Goal: Check status: Check status

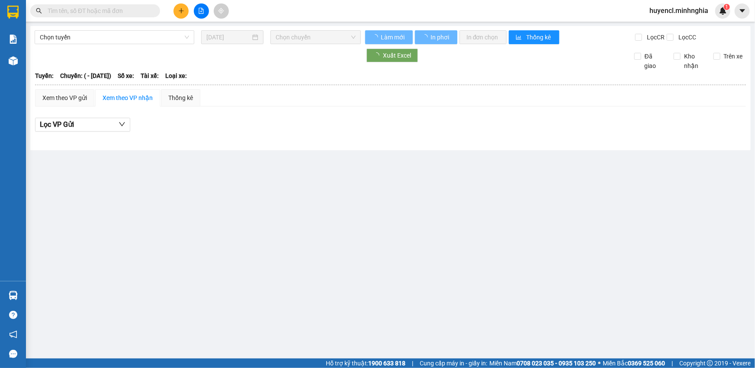
click at [205, 12] on button at bounding box center [201, 10] width 15 height 15
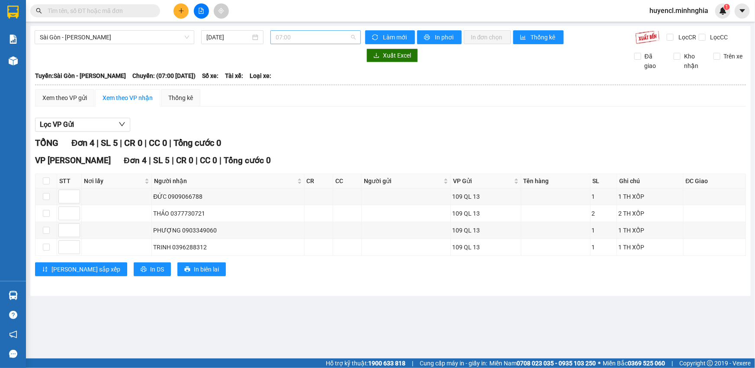
click at [331, 37] on span "07:00" at bounding box center [316, 37] width 80 height 13
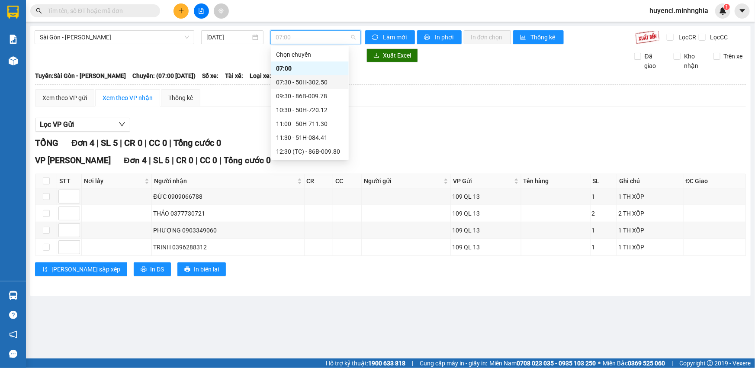
click at [326, 84] on div "07:30 - 50H-302.50" at bounding box center [309, 82] width 67 height 10
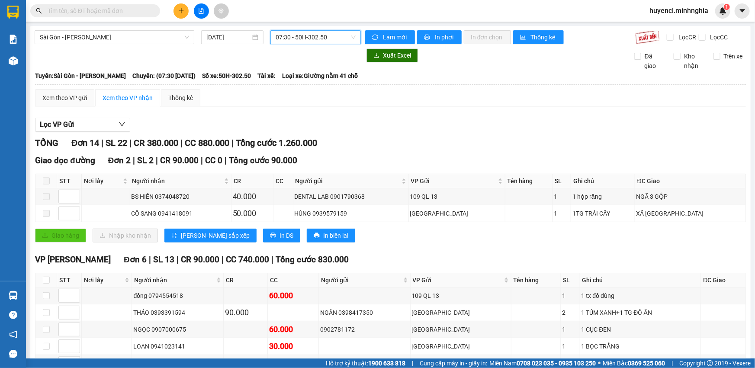
click at [337, 31] on span "07:30 - 50H-302.50" at bounding box center [316, 37] width 80 height 13
click at [333, 37] on span "07:30 - 50H-302.50" at bounding box center [316, 37] width 80 height 13
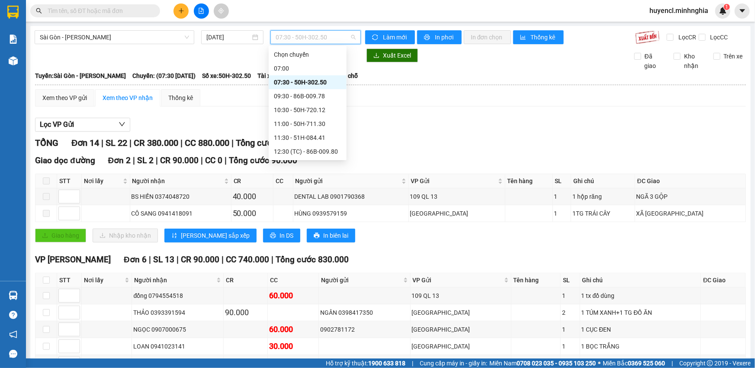
click at [333, 37] on span "07:30 - 50H-302.50" at bounding box center [316, 37] width 80 height 13
click at [324, 98] on div "09:30 - 86B-009.78" at bounding box center [307, 96] width 67 height 10
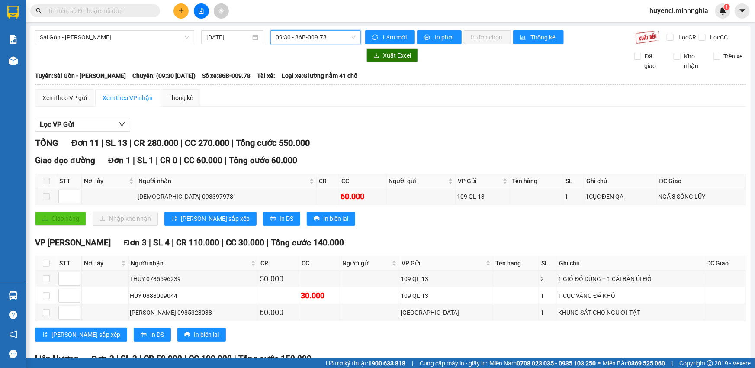
click at [325, 38] on span "09:30 - 86B-009.78" at bounding box center [316, 37] width 80 height 13
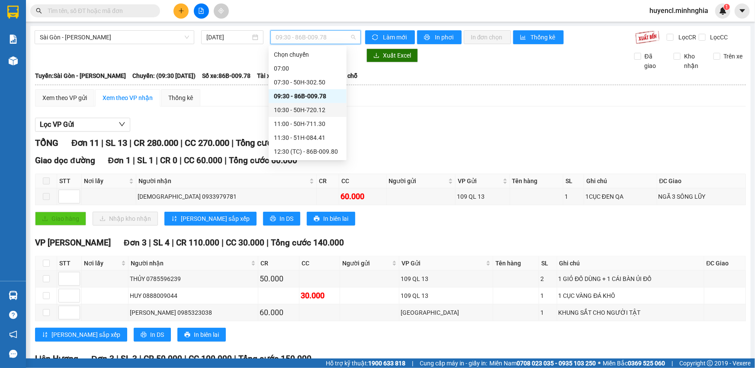
click at [317, 109] on div "10:30 - 50H-720.12" at bounding box center [307, 110] width 67 height 10
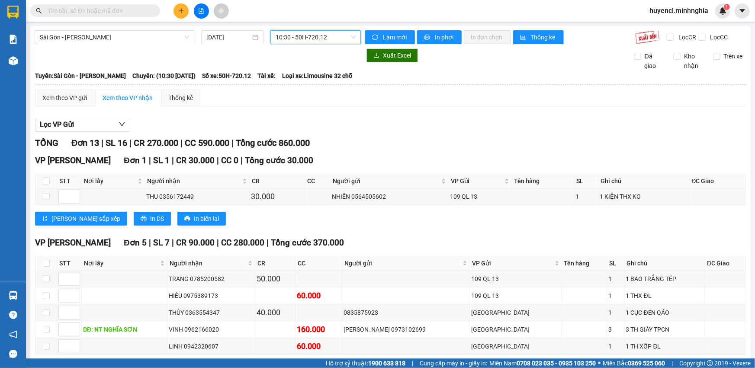
click at [312, 35] on span "10:30 - 50H-720.12" at bounding box center [316, 37] width 80 height 13
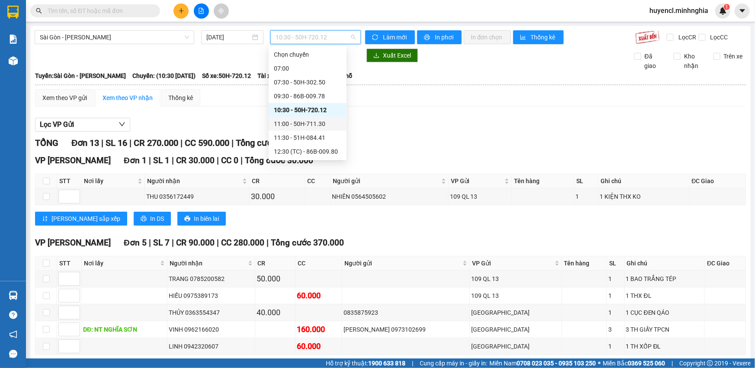
click at [320, 126] on div "11:00 - 50H-711.30" at bounding box center [307, 124] width 67 height 10
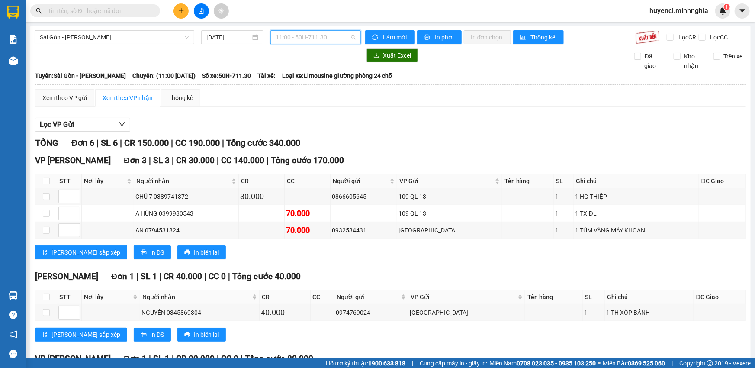
click at [316, 37] on span "11:00 - 50H-711.30" at bounding box center [316, 37] width 80 height 13
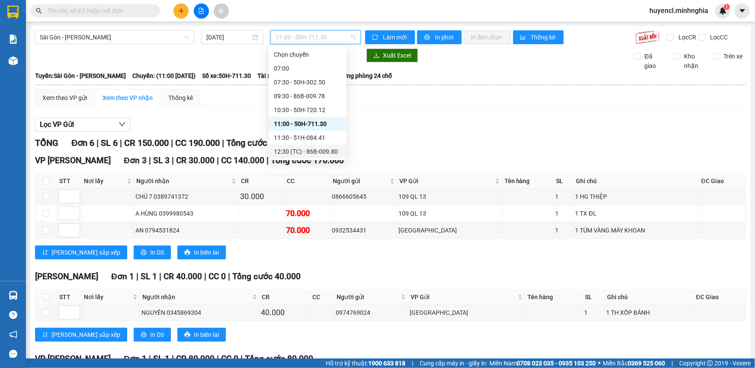
click at [320, 151] on div "12:30 (TC) - 86B-009.80" at bounding box center [307, 152] width 67 height 10
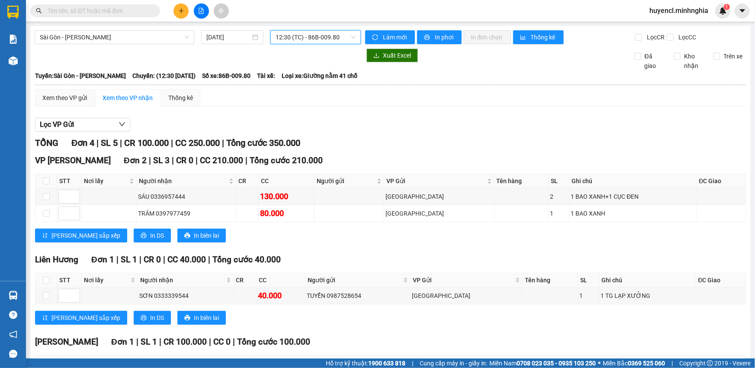
click at [313, 35] on span "12:30 (TC) - 86B-009.80" at bounding box center [316, 37] width 80 height 13
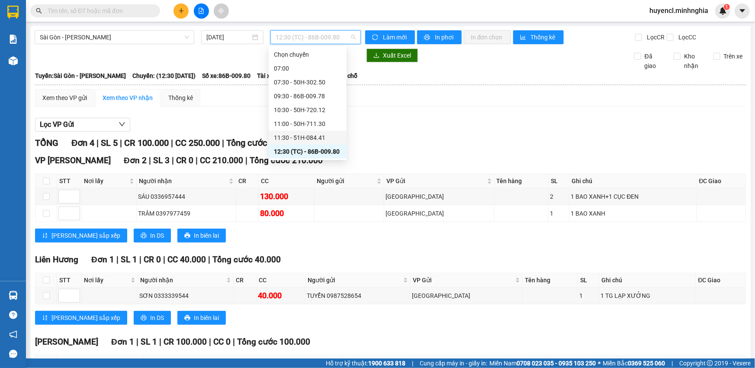
click at [305, 138] on div "11:30 - 51H-084.41" at bounding box center [307, 138] width 67 height 10
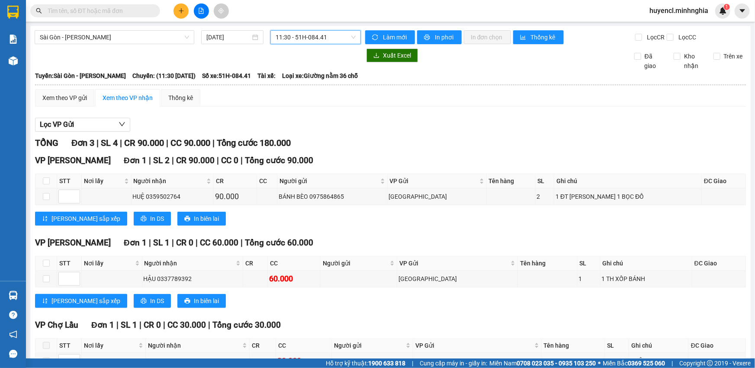
click at [342, 27] on div "[GEOGRAPHIC_DATA] - Phan Rí [DATE] 11:30 11:30 - 51H-084.41 Làm mới In phơi In …" at bounding box center [390, 218] width 720 height 384
click at [328, 40] on span "11:30 - 51H-084.41" at bounding box center [316, 37] width 80 height 13
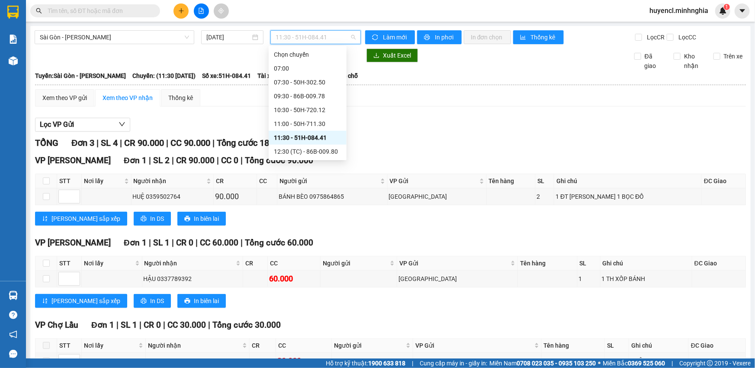
scroll to position [78, 0]
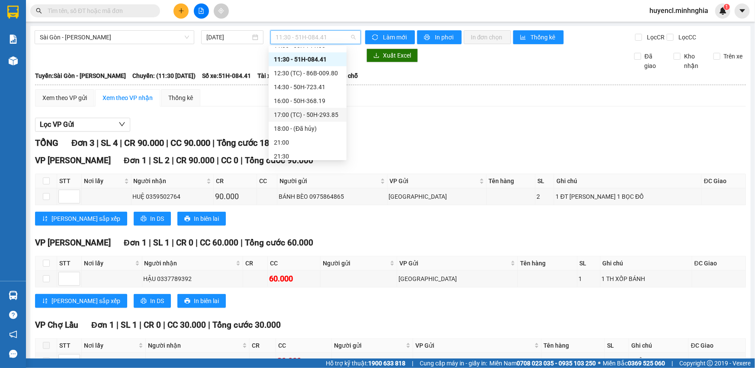
click at [318, 114] on div "17:00 (TC) - 50H-293.85" at bounding box center [307, 115] width 67 height 10
